Goal: Book appointment/travel/reservation

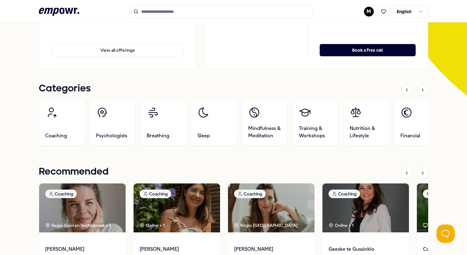
scroll to position [137, 0]
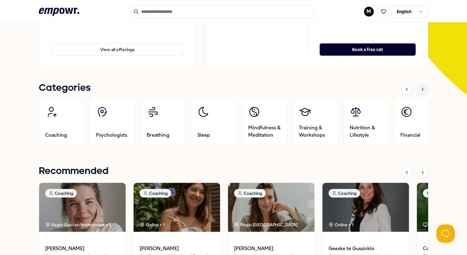
click at [420, 90] on icon at bounding box center [422, 89] width 5 height 5
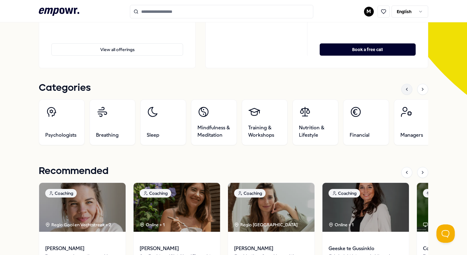
click at [404, 90] on icon at bounding box center [406, 89] width 5 height 5
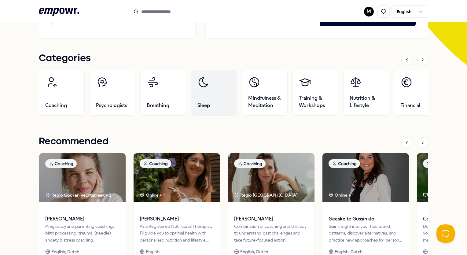
scroll to position [167, 0]
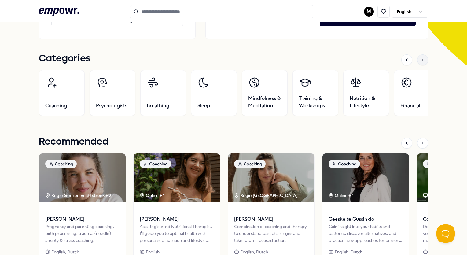
click at [420, 59] on icon at bounding box center [422, 59] width 5 height 5
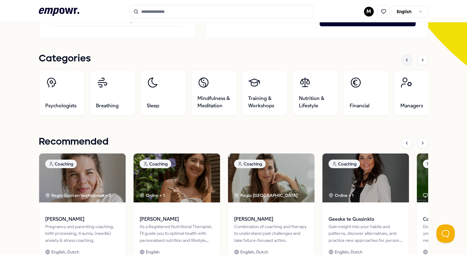
click at [404, 60] on icon at bounding box center [406, 59] width 5 height 5
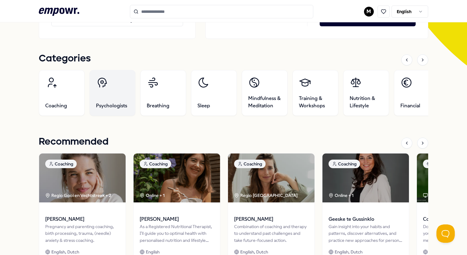
scroll to position [298, 0]
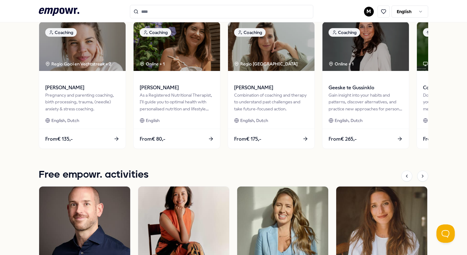
click at [144, 13] on input "Search for products, categories or subcategories" at bounding box center [221, 11] width 183 height 13
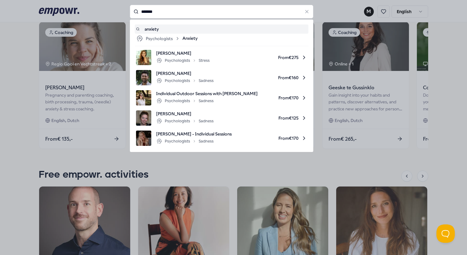
type input "*******"
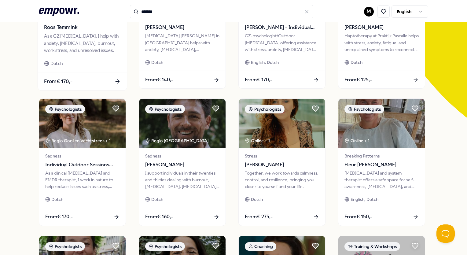
scroll to position [118, 0]
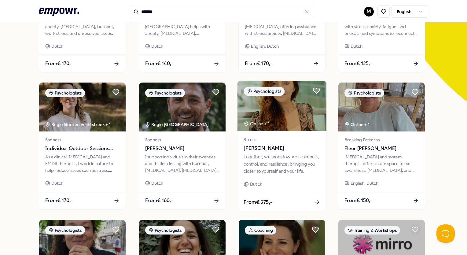
click at [274, 159] on div "Together, we work towards calmness, control, and resilience, bringing you close…" at bounding box center [281, 163] width 76 height 21
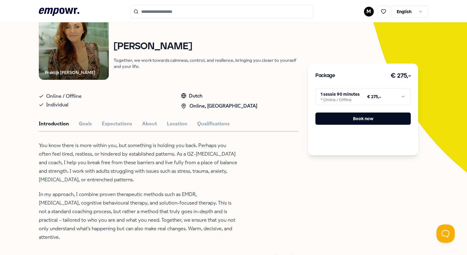
scroll to position [61, 0]
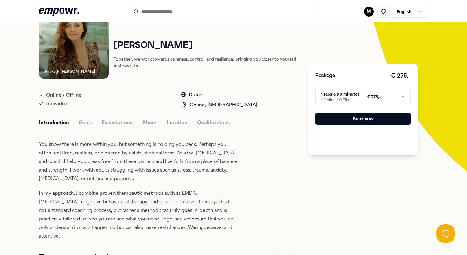
type input "*******"
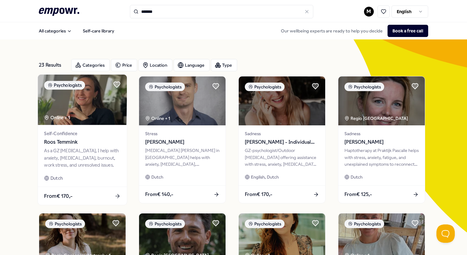
click at [87, 146] on div "Self-Confidence [PERSON_NAME] [PERSON_NAME] As a GZ [MEDICAL_DATA], I help with…" at bounding box center [82, 156] width 89 height 62
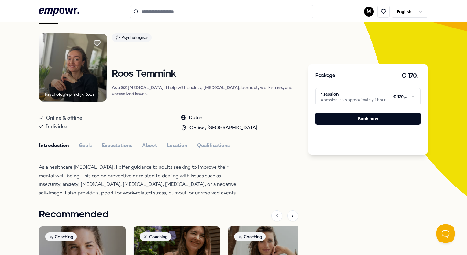
scroll to position [37, 0]
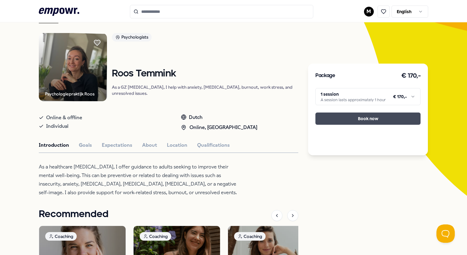
click at [357, 117] on button "Book now" at bounding box center [367, 118] width 105 height 12
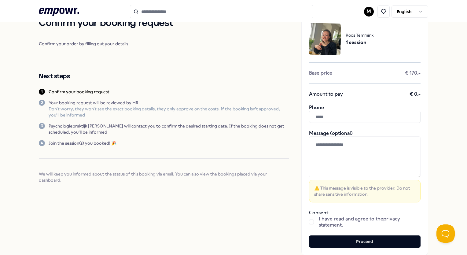
scroll to position [64, 0]
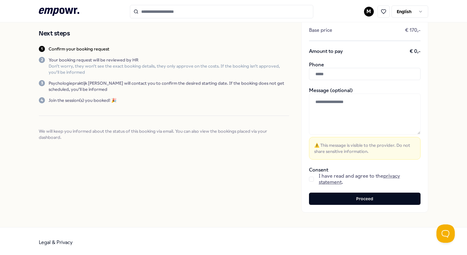
click at [309, 177] on button "button" at bounding box center [311, 179] width 5 height 5
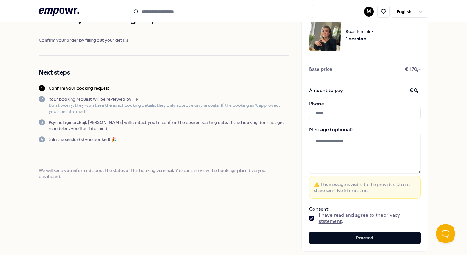
click at [329, 109] on input "text" at bounding box center [365, 113] width 112 height 12
type input "**********"
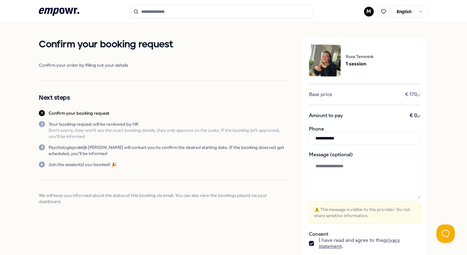
drag, startPoint x: 345, startPoint y: 140, endPoint x: 271, endPoint y: 137, distance: 74.0
click at [271, 137] on div "**********" at bounding box center [233, 156] width 389 height 269
click at [254, 197] on span "We will keep you informed about the status of this booking via email. You can a…" at bounding box center [164, 198] width 250 height 12
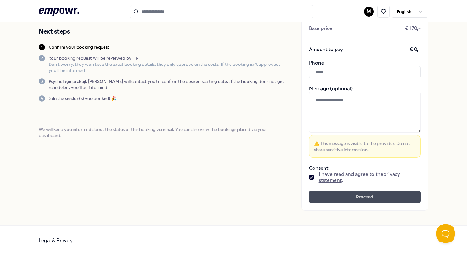
click at [331, 199] on button "Proceed" at bounding box center [365, 197] width 112 height 12
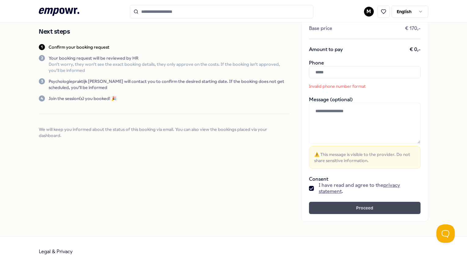
click at [353, 209] on button "Proceed" at bounding box center [365, 208] width 112 height 12
click at [325, 70] on input "text" at bounding box center [365, 72] width 112 height 12
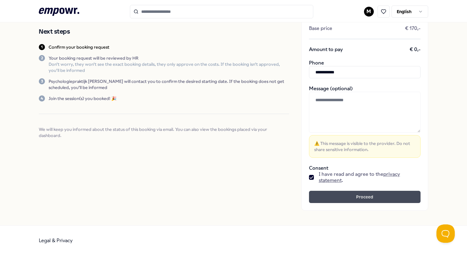
type input "**********"
click at [325, 198] on button "Proceed" at bounding box center [365, 197] width 112 height 12
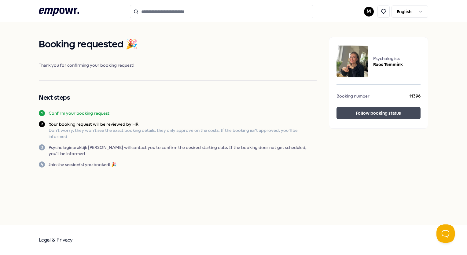
click at [367, 117] on button "Follow booking status" at bounding box center [378, 113] width 84 height 12
